Goal: Check status: Check status

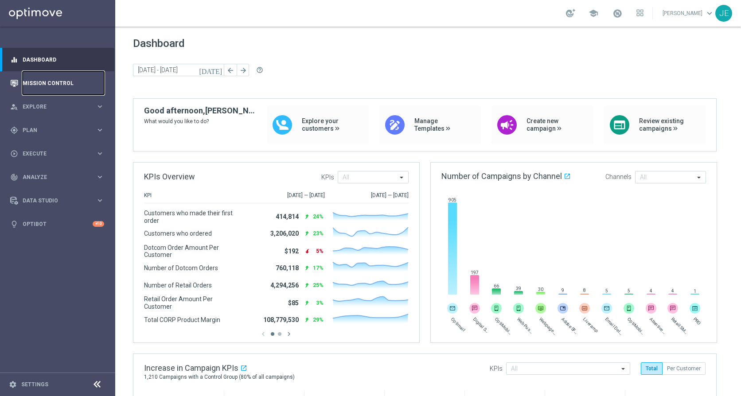
click at [42, 78] on link "Mission Control" at bounding box center [64, 82] width 82 height 23
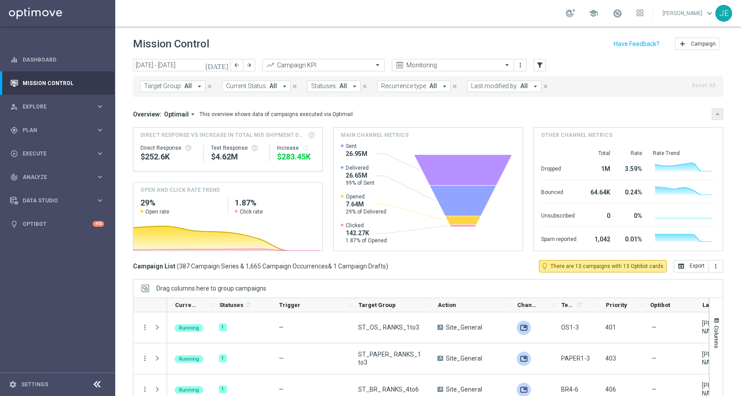
click at [714, 112] on icon "keyboard_arrow_down" at bounding box center [717, 114] width 6 height 6
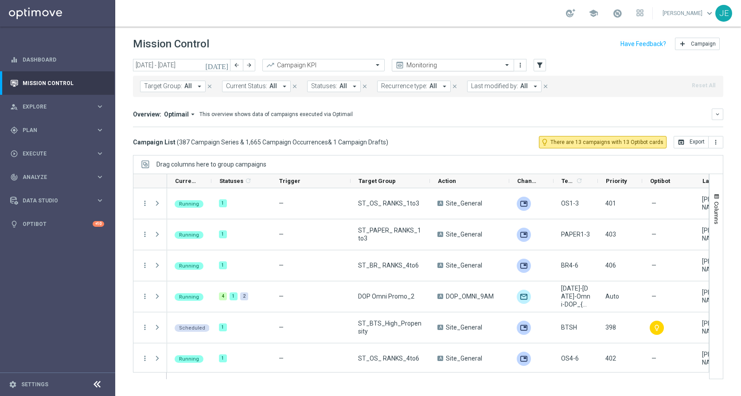
click at [505, 65] on span at bounding box center [507, 65] width 11 height 8
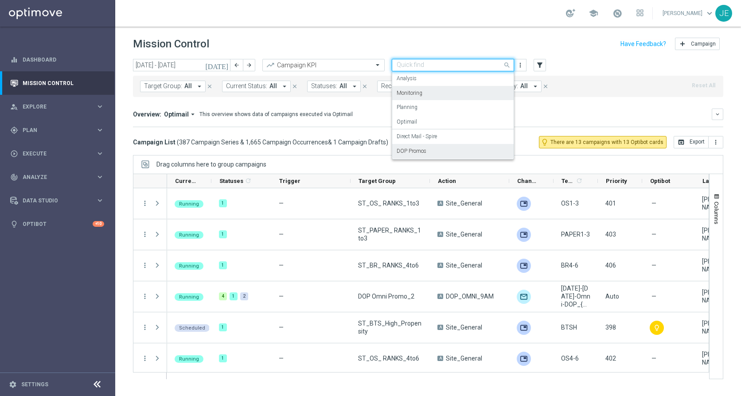
click at [421, 149] on label "DOP Promos" at bounding box center [412, 152] width 30 height 8
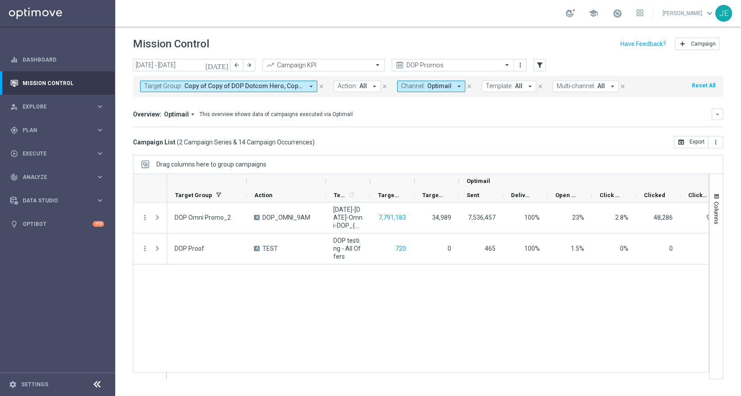
click at [95, 380] on icon at bounding box center [97, 384] width 11 height 11
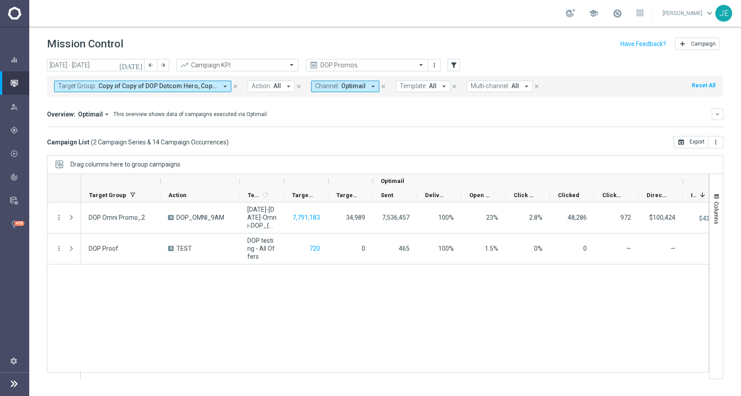
click at [223, 86] on icon "arrow_drop_down" at bounding box center [225, 86] width 8 height 8
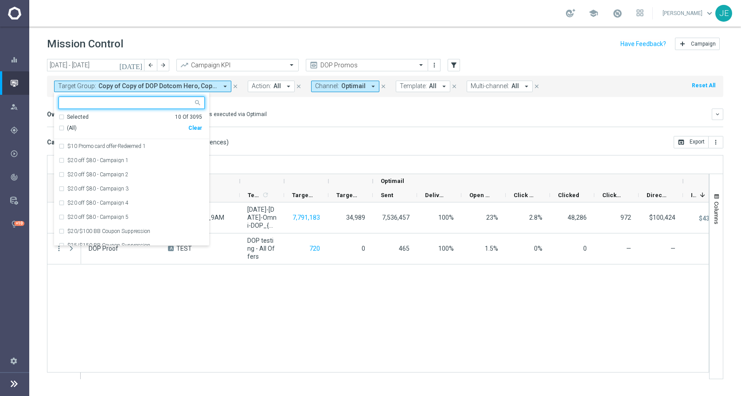
click at [135, 101] on input "text" at bounding box center [128, 103] width 130 height 8
type input "d"
type input "r"
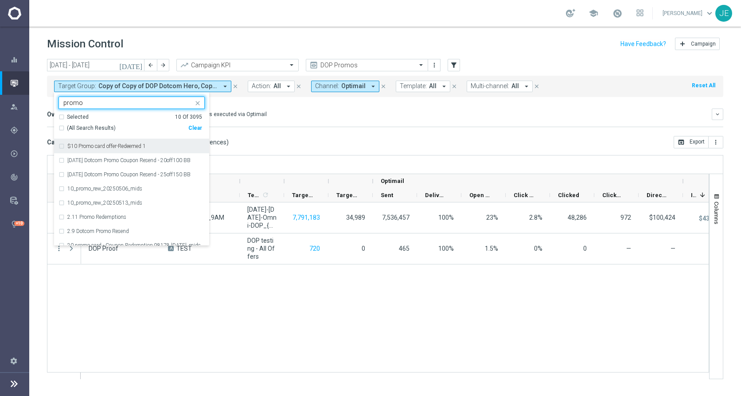
click at [62, 126] on div "(All Search Results)" at bounding box center [123, 128] width 130 height 8
type input "promo"
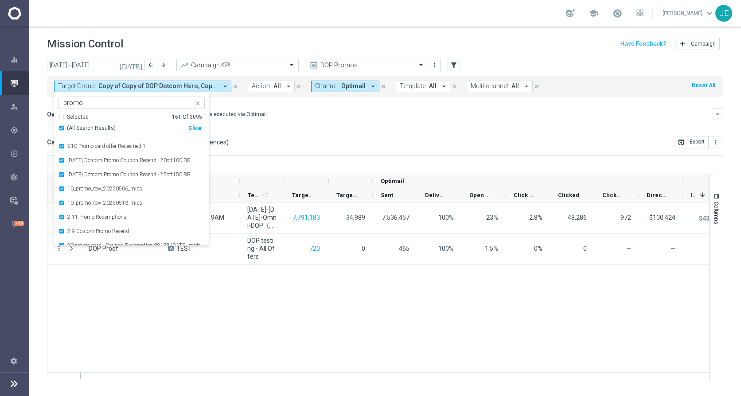
click at [344, 124] on div "Overview: Optimail arrow_drop_down This overview shows data of campaigns execut…" at bounding box center [385, 118] width 676 height 19
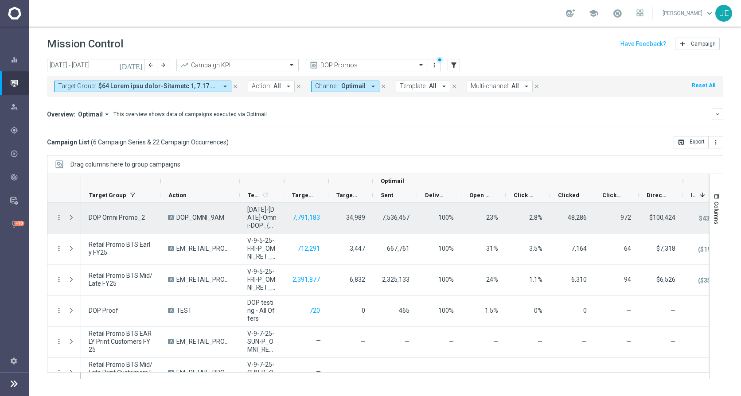
scroll to position [16, 0]
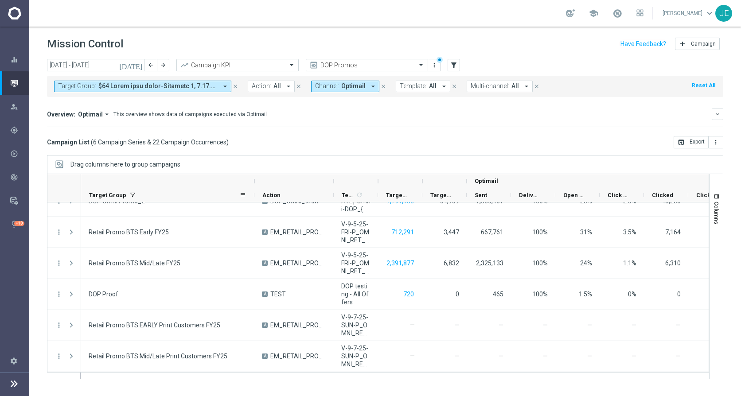
drag, startPoint x: 159, startPoint y: 192, endPoint x: 253, endPoint y: 200, distance: 94.3
click at [253, 200] on div at bounding box center [255, 195] width 4 height 14
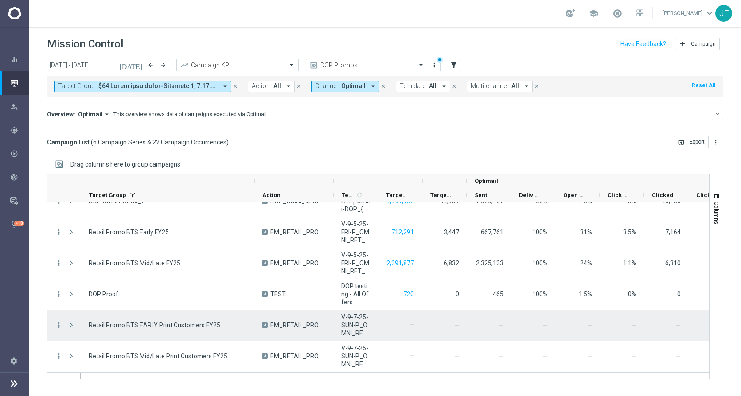
click at [68, 324] on span at bounding box center [71, 325] width 8 height 7
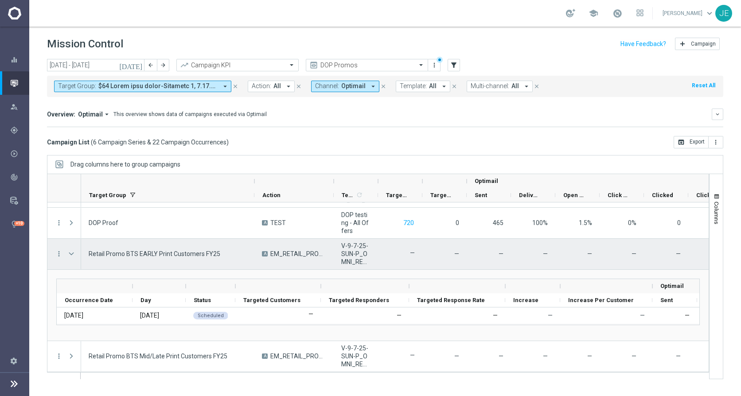
scroll to position [88, 0]
click at [72, 250] on span at bounding box center [71, 253] width 8 height 7
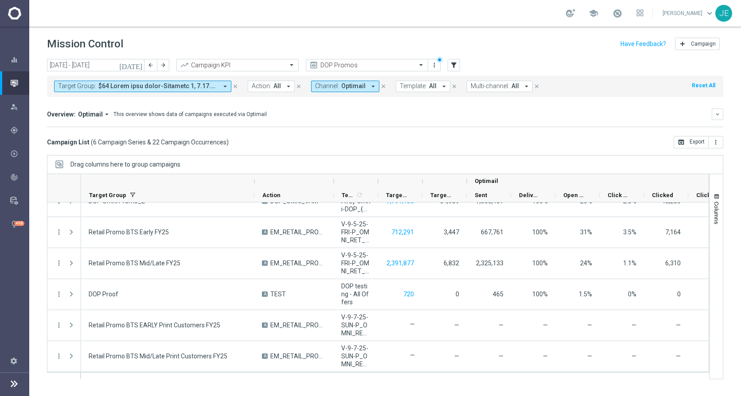
scroll to position [16, 0]
click at [139, 65] on icon "[DATE]" at bounding box center [131, 65] width 24 height 8
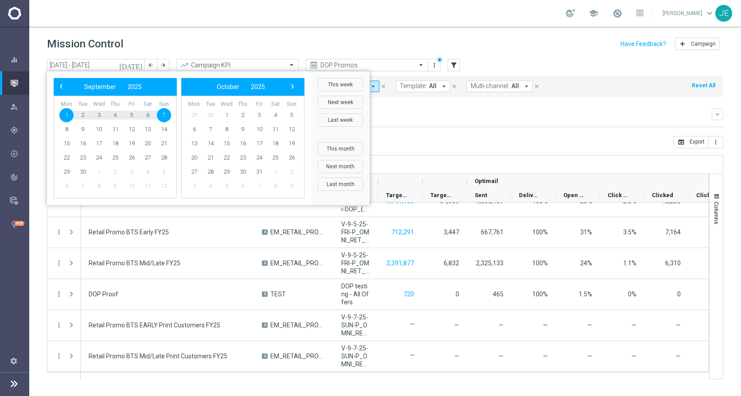
click at [139, 65] on icon "[DATE]" at bounding box center [131, 65] width 24 height 8
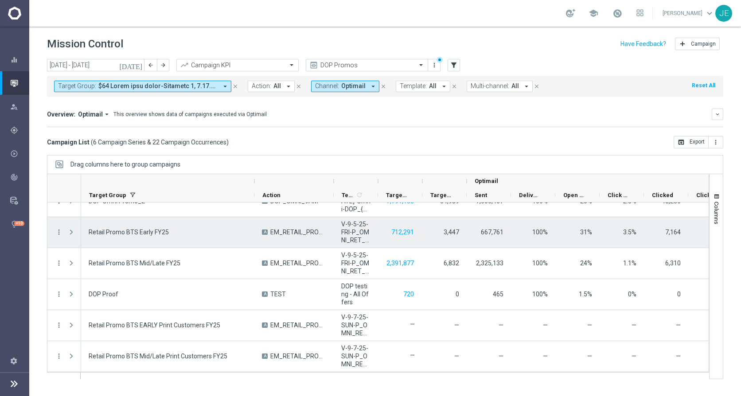
scroll to position [0, 0]
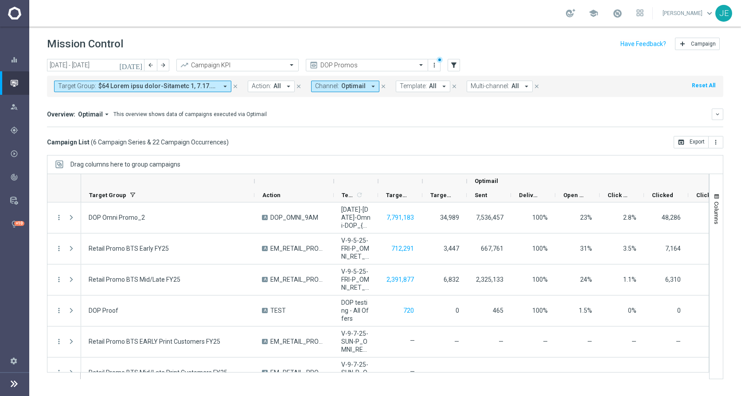
click at [134, 184] on div at bounding box center [167, 181] width 157 height 14
click at [173, 185] on div at bounding box center [167, 181] width 157 height 14
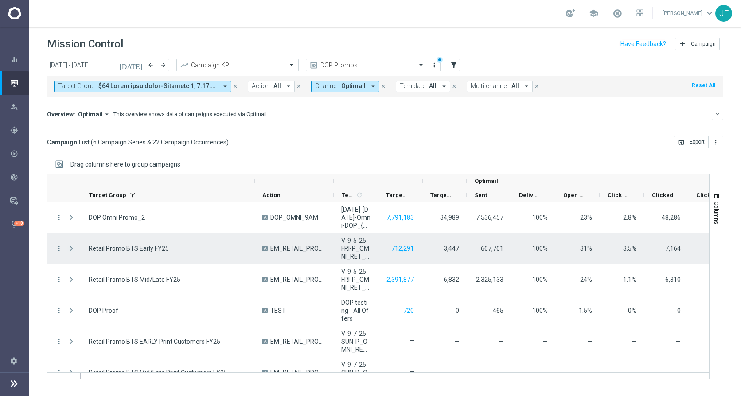
click at [74, 249] on span at bounding box center [71, 248] width 8 height 7
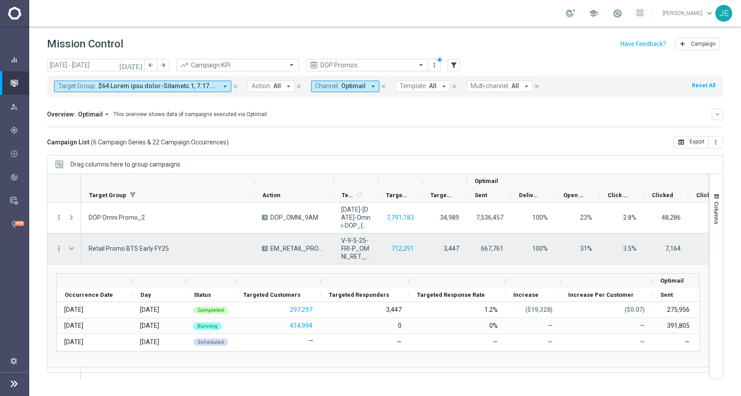
click at [71, 250] on span at bounding box center [71, 248] width 8 height 7
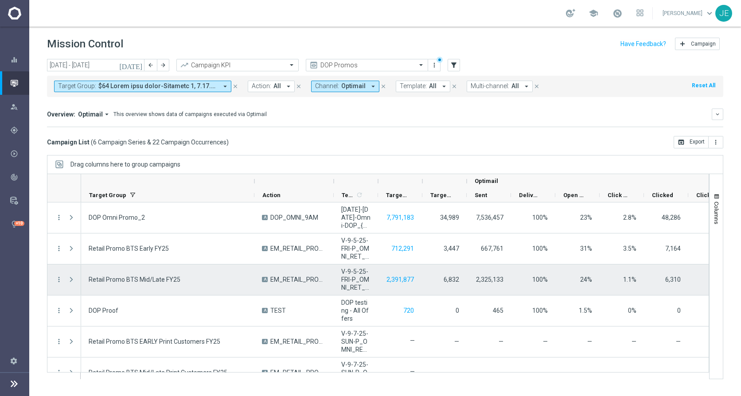
click at [74, 280] on span at bounding box center [71, 279] width 8 height 7
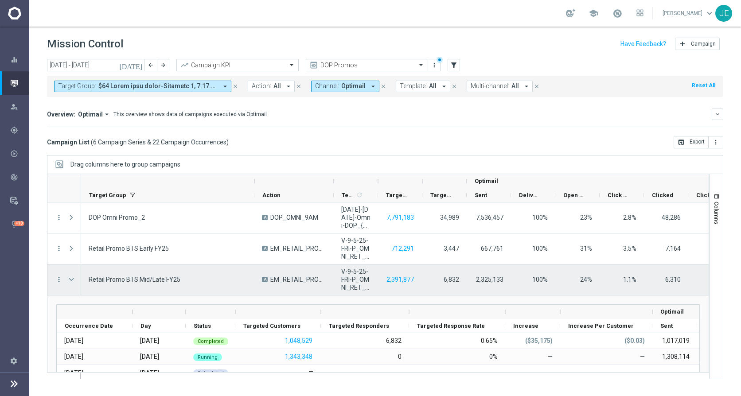
click at [70, 277] on span at bounding box center [71, 279] width 8 height 7
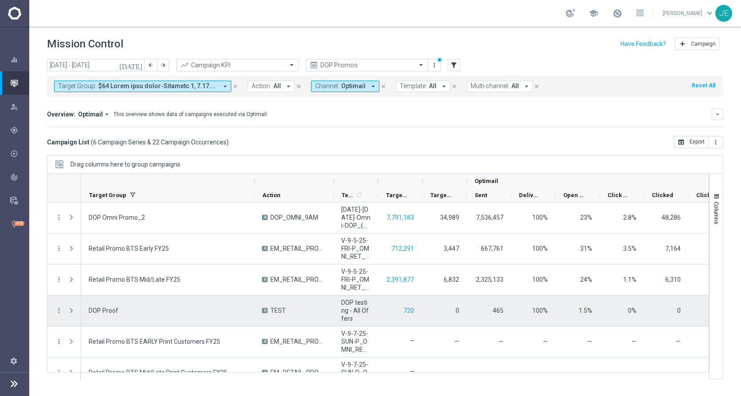
scroll to position [16, 0]
